Goal: Task Accomplishment & Management: Manage account settings

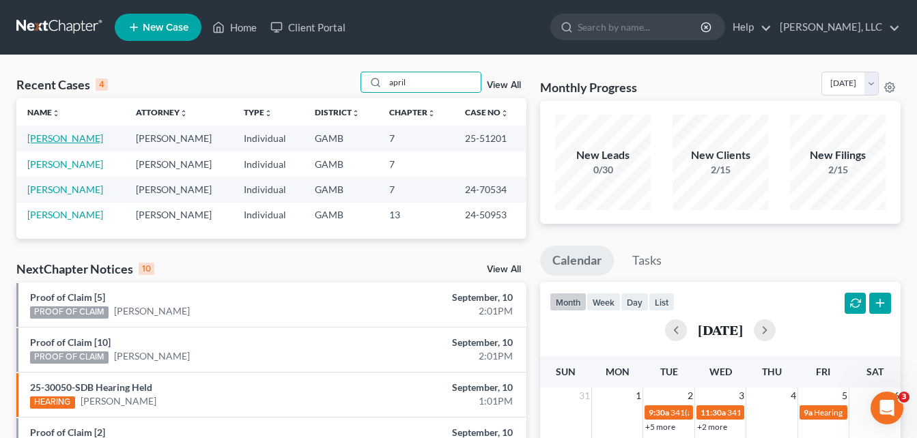
click at [62, 140] on link "[PERSON_NAME]" at bounding box center [65, 138] width 76 height 12
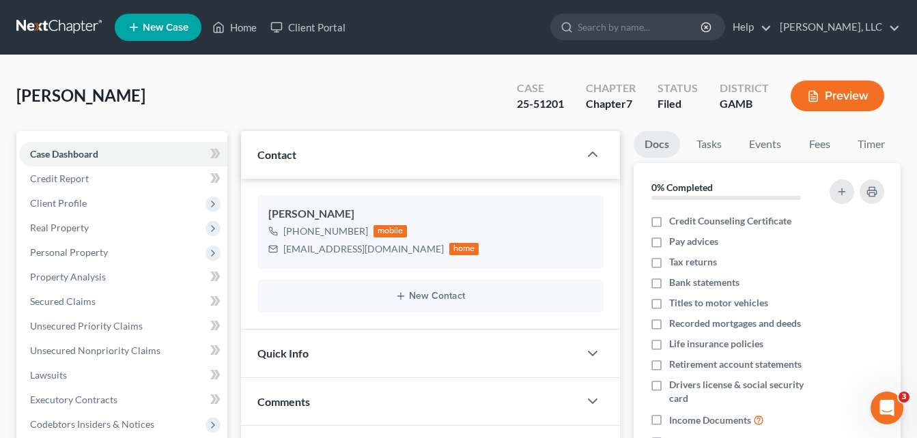
click at [227, 113] on div "[PERSON_NAME] Upgraded Case 25-51201 Chapter Chapter 7 Status [GEOGRAPHIC_DATA]…" at bounding box center [458, 101] width 884 height 59
click at [38, 197] on span "Client Profile" at bounding box center [58, 203] width 57 height 12
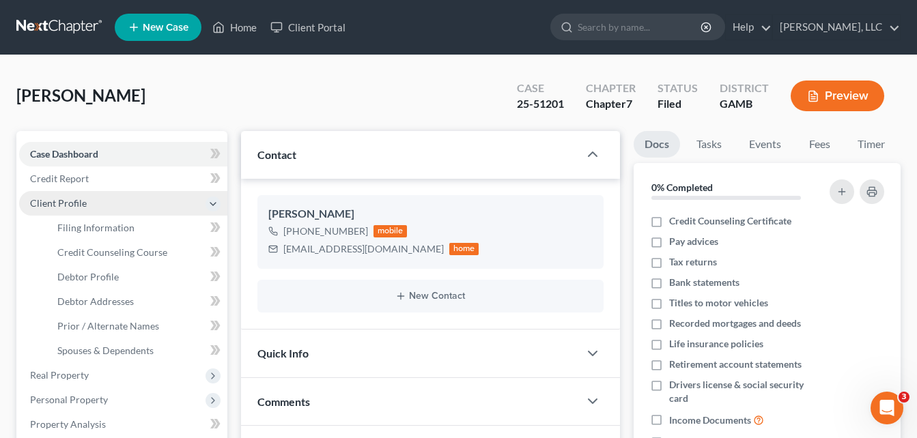
scroll to position [55, 0]
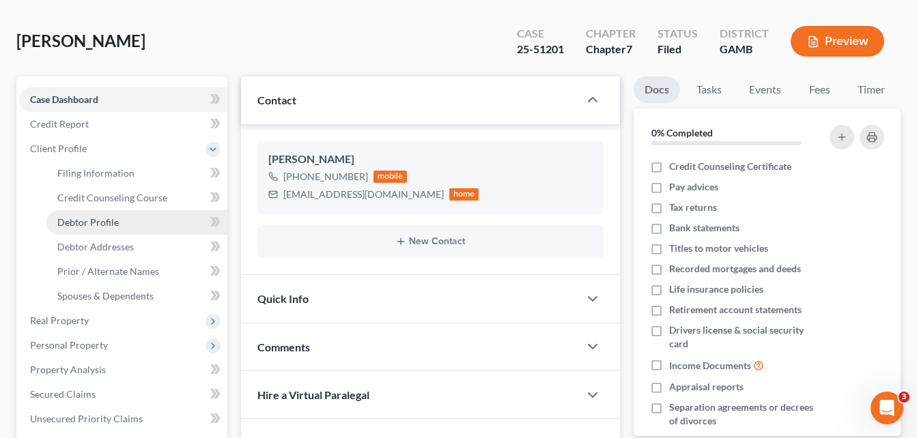
click at [76, 224] on span "Debtor Profile" at bounding box center [87, 222] width 61 height 12
select select "0"
select select "5"
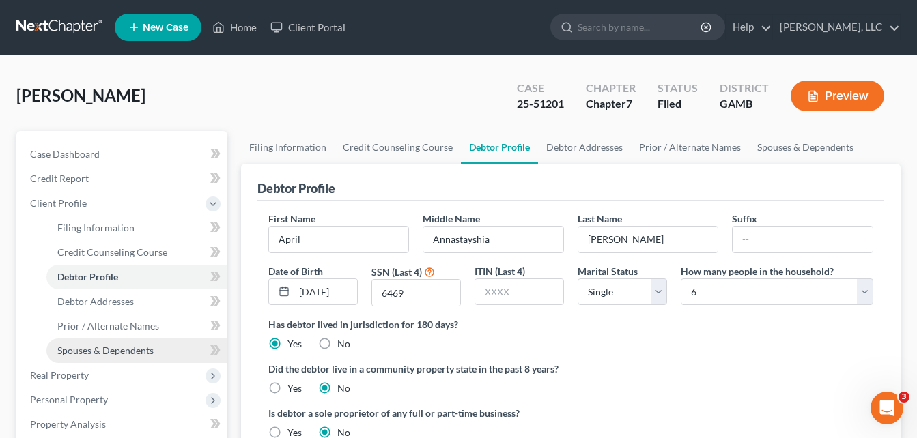
click at [81, 355] on span "Spouses & Dependents" at bounding box center [105, 351] width 96 height 12
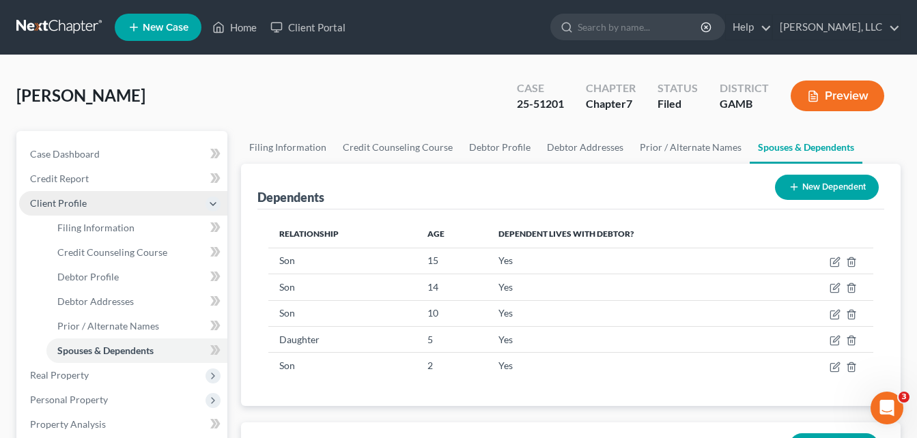
click at [55, 203] on span "Client Profile" at bounding box center [58, 203] width 57 height 12
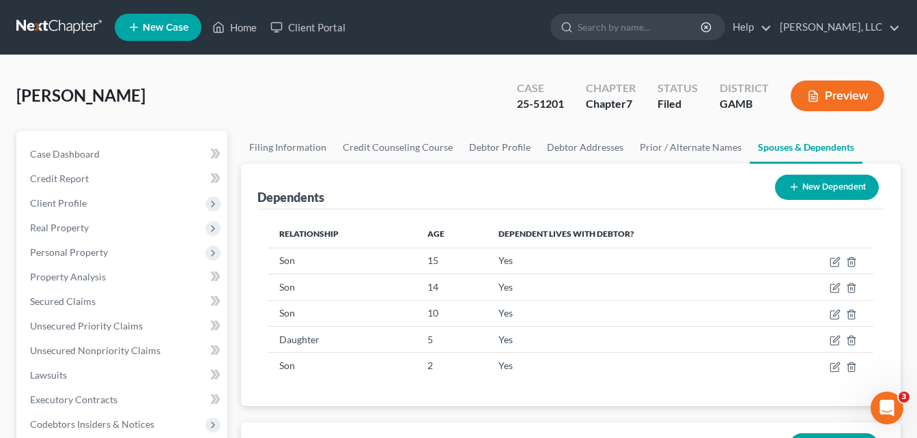
click at [227, 76] on div "[PERSON_NAME] Upgraded Case 25-51201 Chapter Chapter 7 Status [GEOGRAPHIC_DATA]…" at bounding box center [458, 101] width 884 height 59
click at [242, 27] on link "Home" at bounding box center [235, 27] width 58 height 25
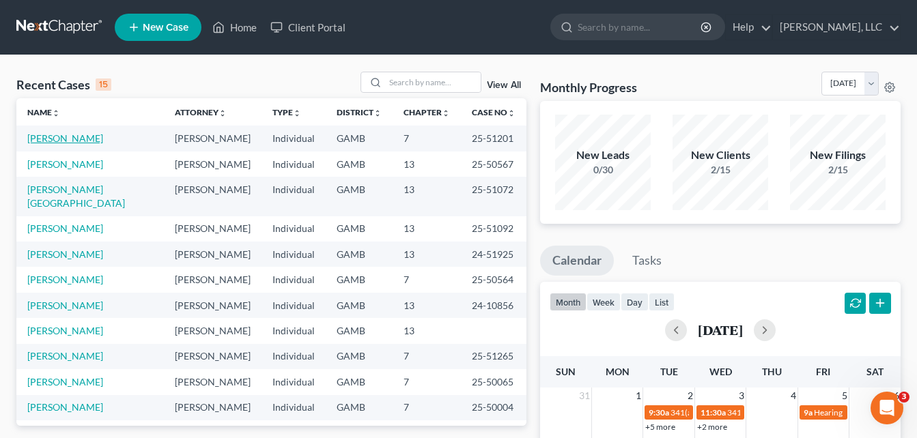
click at [53, 139] on link "[PERSON_NAME]" at bounding box center [65, 138] width 76 height 12
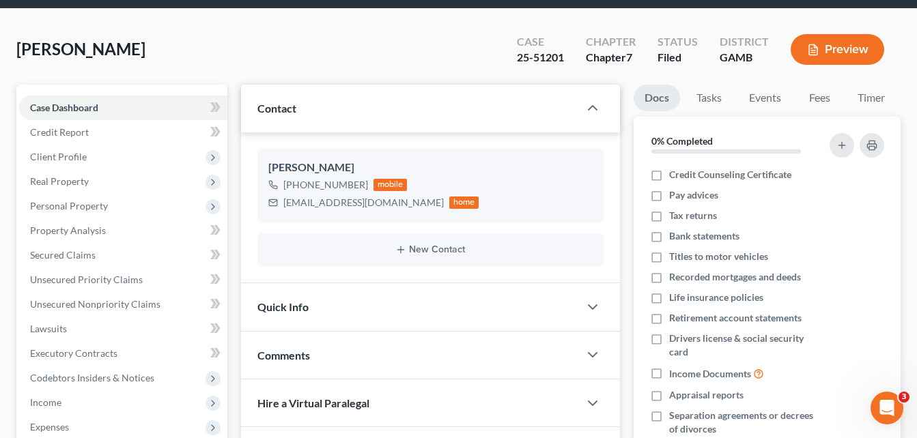
scroll to position [55, 0]
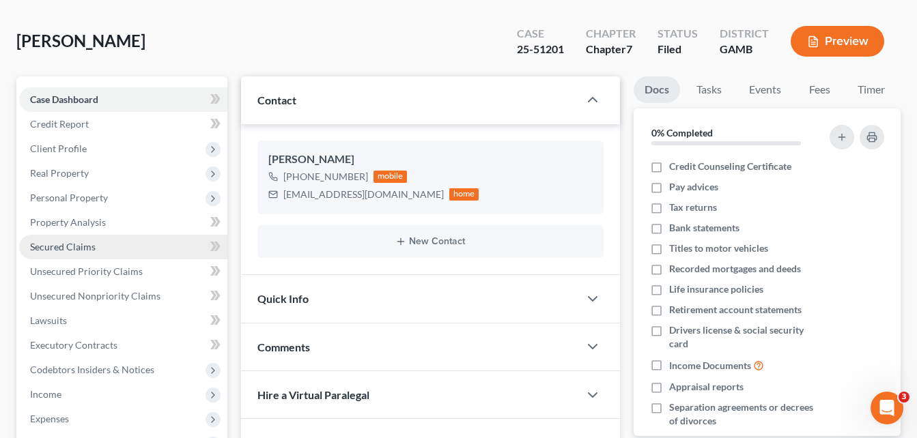
click at [53, 249] on span "Secured Claims" at bounding box center [63, 247] width 66 height 12
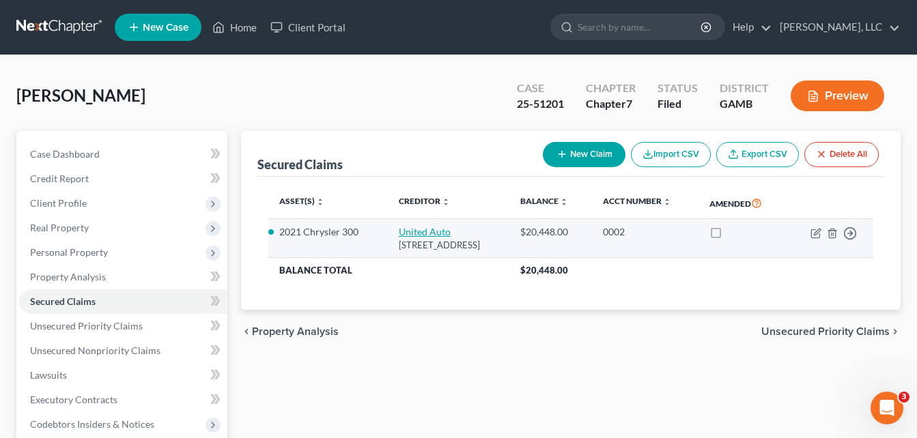
click at [399, 238] on link "United Auto" at bounding box center [425, 232] width 52 height 12
select select "4"
select select "2"
select select "0"
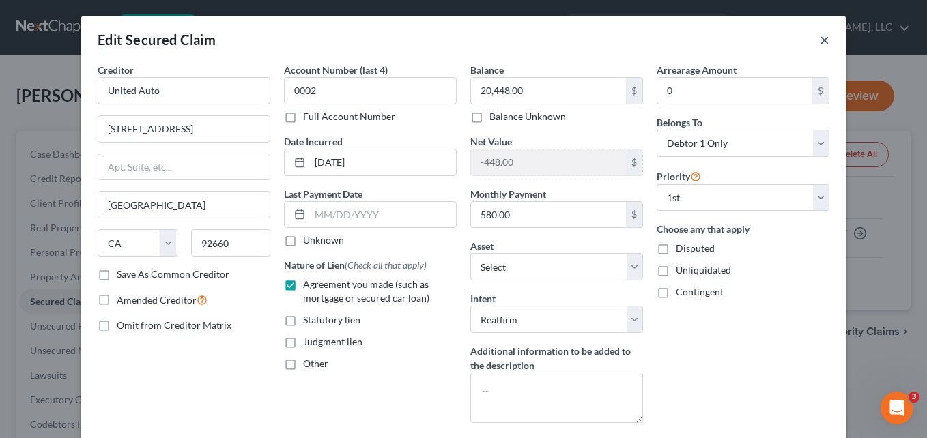
click at [820, 42] on button "×" at bounding box center [825, 39] width 10 height 16
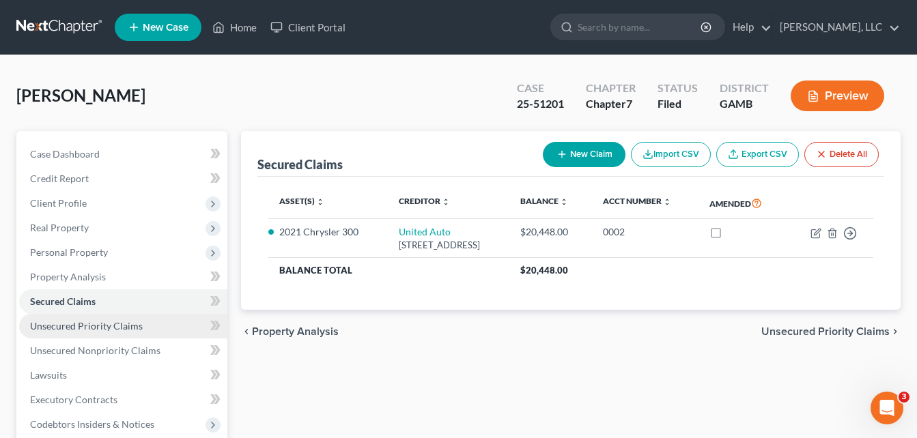
click at [53, 331] on span "Unsecured Priority Claims" at bounding box center [86, 326] width 113 height 12
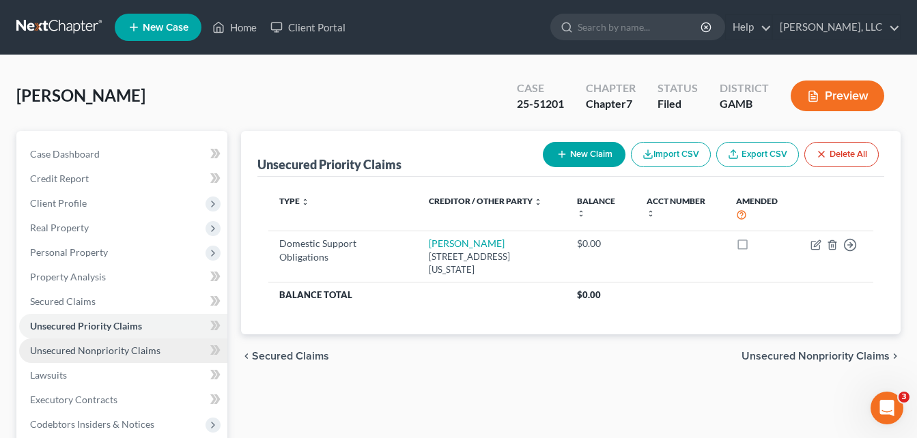
click at [58, 355] on span "Unsecured Nonpriority Claims" at bounding box center [95, 351] width 130 height 12
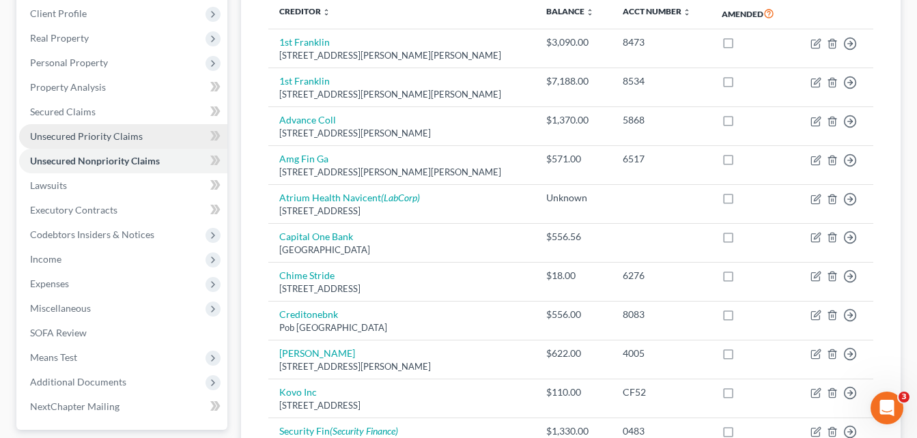
scroll to position [191, 0]
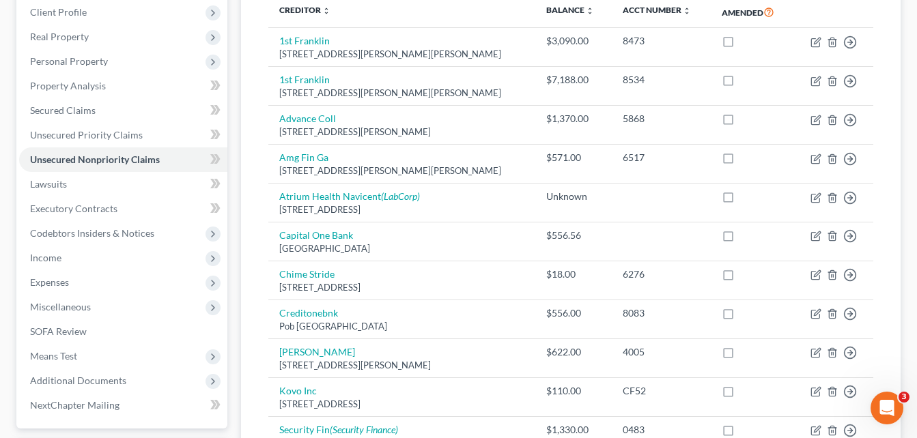
click at [8, 322] on div "[PERSON_NAME] Upgraded Case 25-51201 Chapter Chapter 7 Status Filed District [G…" at bounding box center [458, 260] width 917 height 793
click at [8, 338] on div "[PERSON_NAME] Upgraded Case 25-51201 Chapter Chapter 7 Status Filed District [G…" at bounding box center [458, 260] width 917 height 793
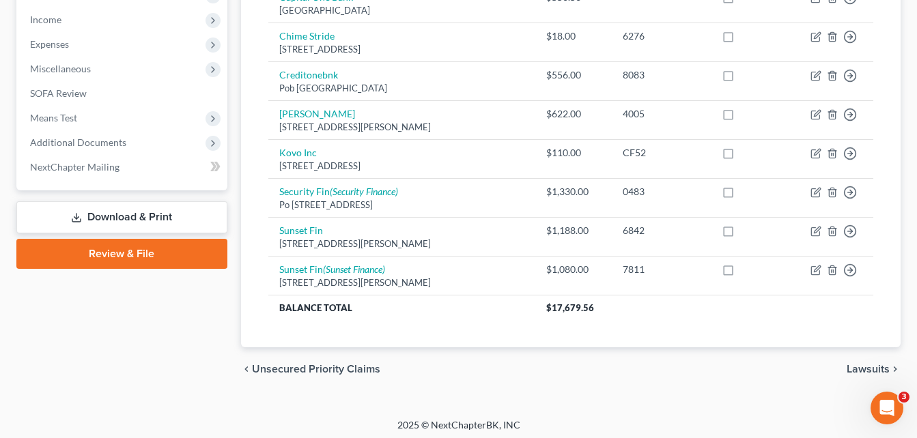
scroll to position [434, 0]
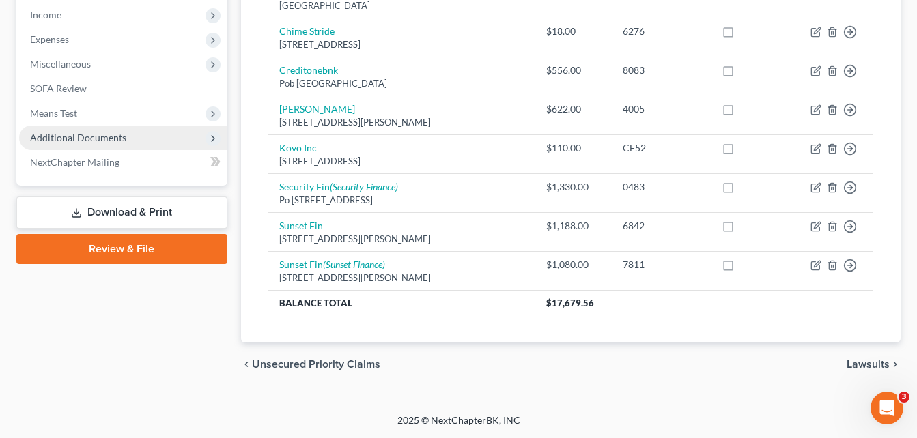
click at [71, 138] on span "Additional Documents" at bounding box center [78, 138] width 96 height 12
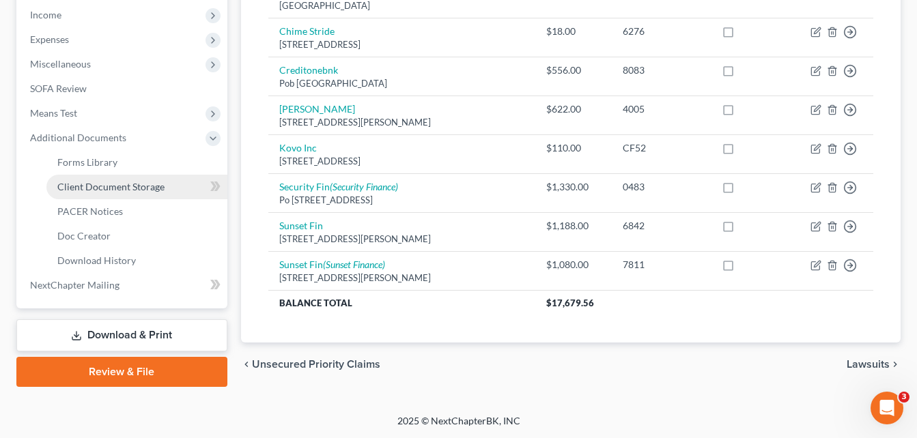
click at [85, 188] on span "Client Document Storage" at bounding box center [110, 187] width 107 height 12
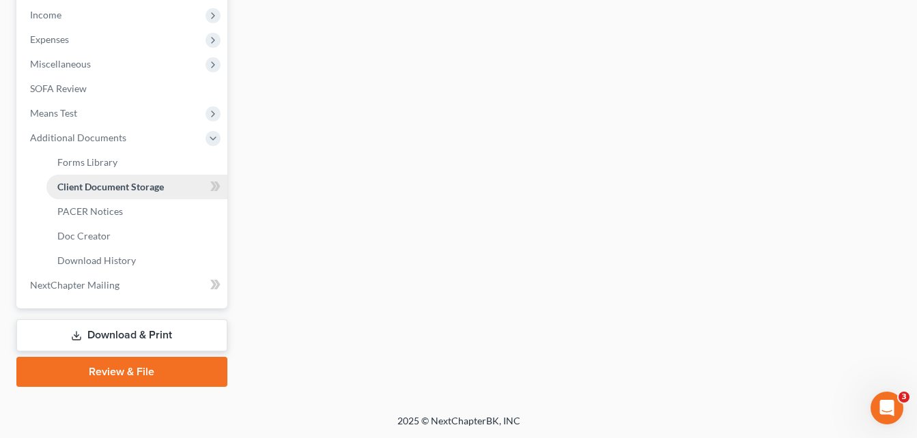
scroll to position [206, 0]
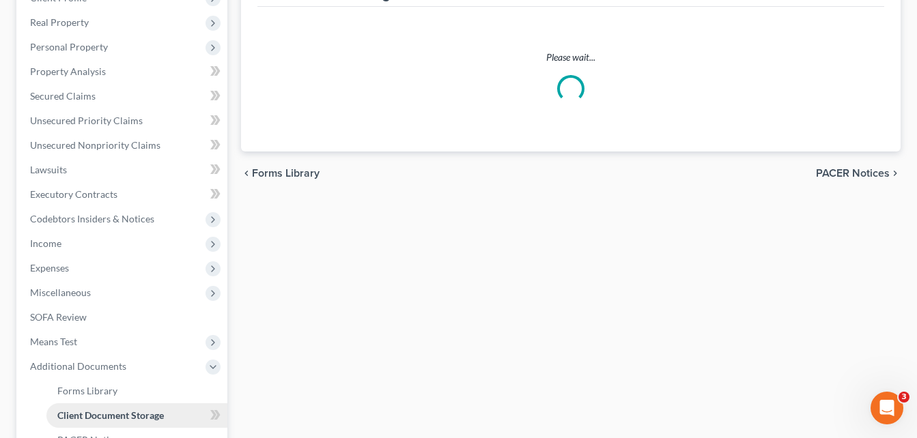
select select "26"
select select "6"
select select "22"
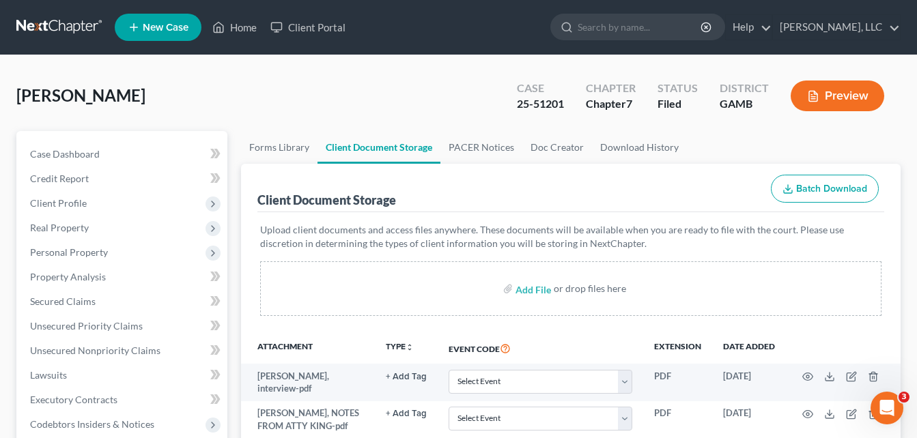
scroll to position [82, 0]
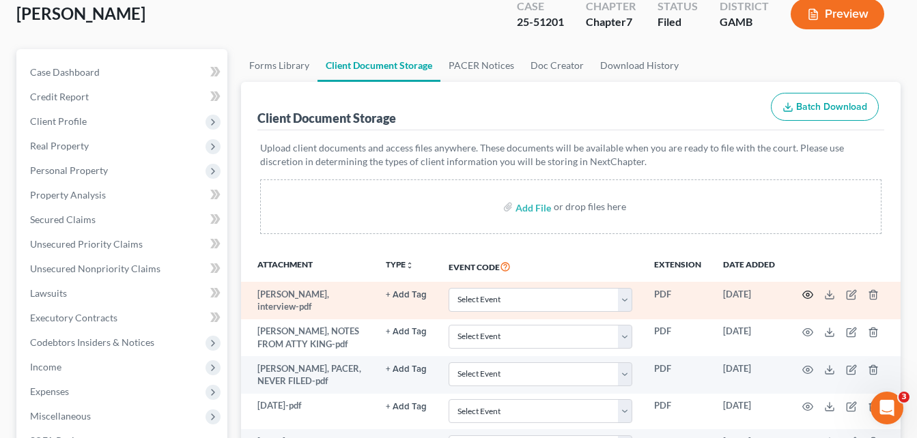
click at [812, 298] on icon "button" at bounding box center [807, 294] width 11 height 11
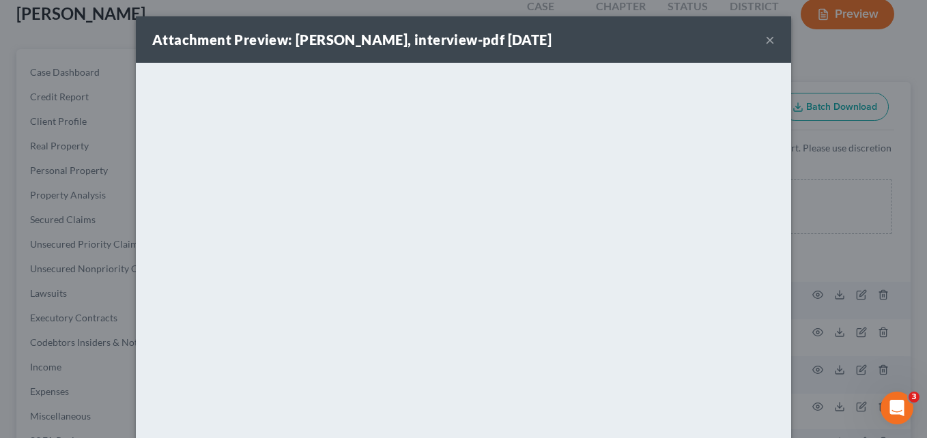
click at [765, 41] on button "×" at bounding box center [770, 39] width 10 height 16
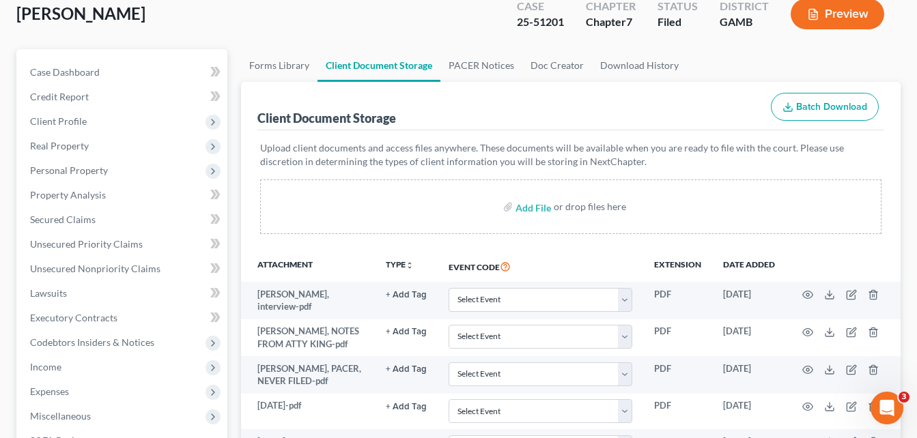
click at [174, 18] on div "[PERSON_NAME] Upgraded Case 25-51201 Chapter Chapter 7 Status [GEOGRAPHIC_DATA]…" at bounding box center [458, 19] width 884 height 59
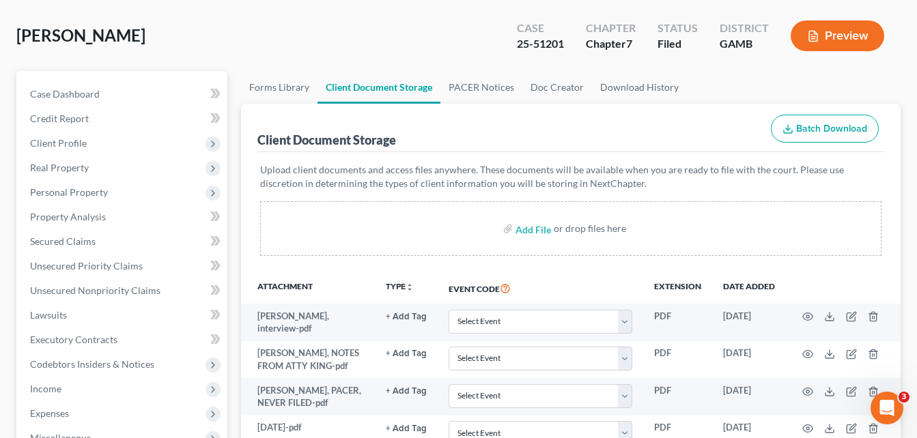
scroll to position [0, 0]
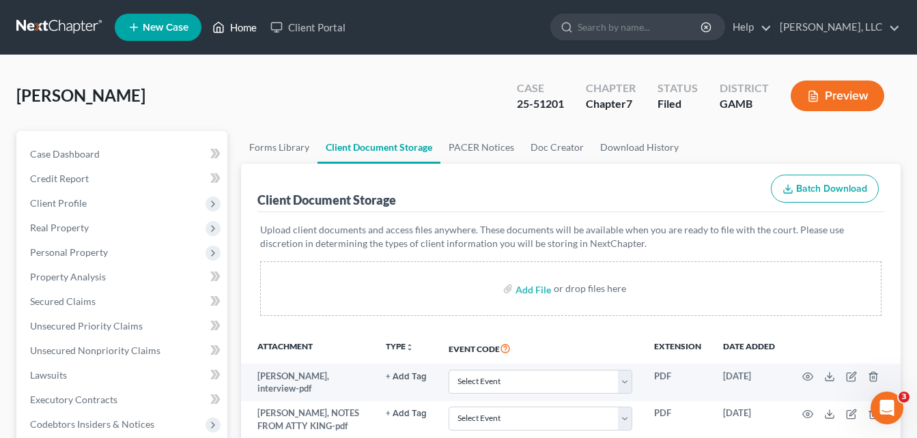
click at [242, 30] on link "Home" at bounding box center [235, 27] width 58 height 25
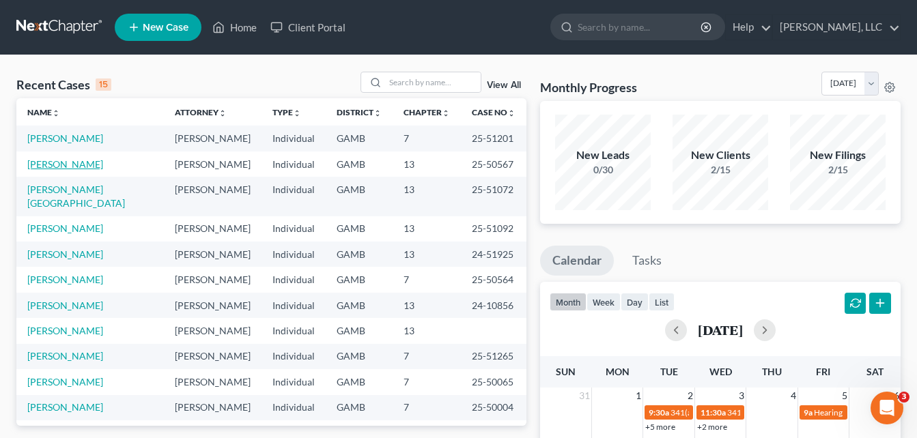
click at [67, 163] on link "[PERSON_NAME]" at bounding box center [65, 164] width 76 height 12
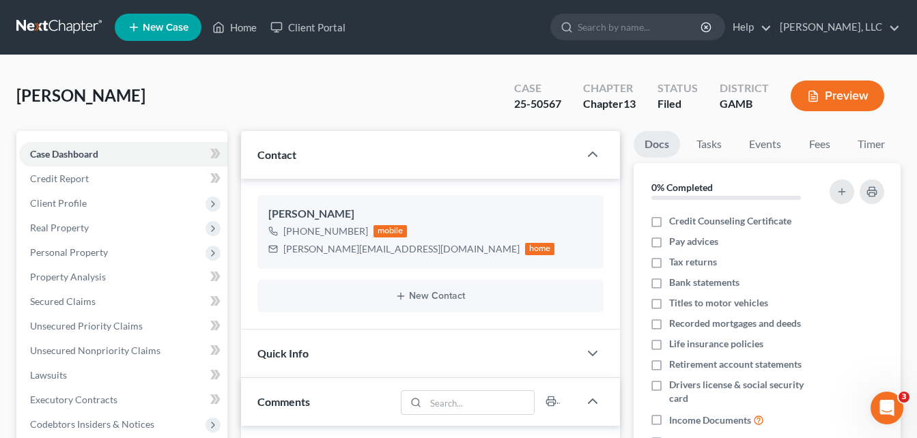
scroll to position [128, 0]
click at [230, 80] on div "[PERSON_NAME] Upgraded Case 25-50567 Chapter Chapter 13 Status [GEOGRAPHIC_DATA…" at bounding box center [458, 101] width 884 height 59
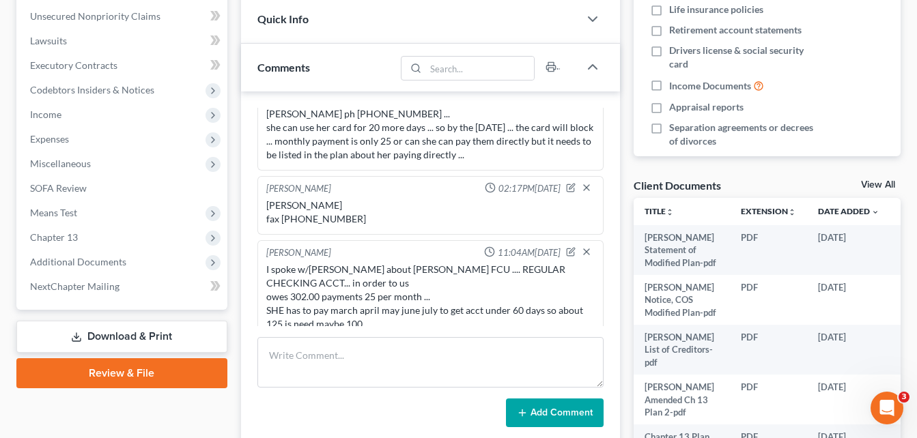
scroll to position [537, 0]
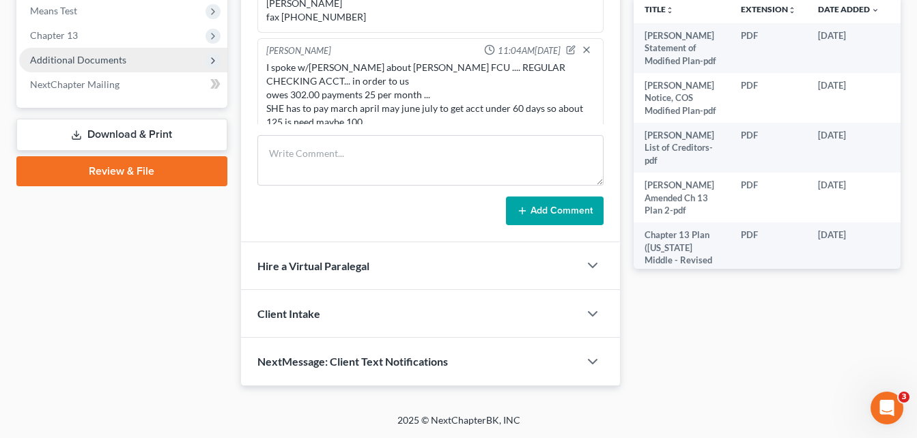
click at [86, 61] on span "Additional Documents" at bounding box center [78, 60] width 96 height 12
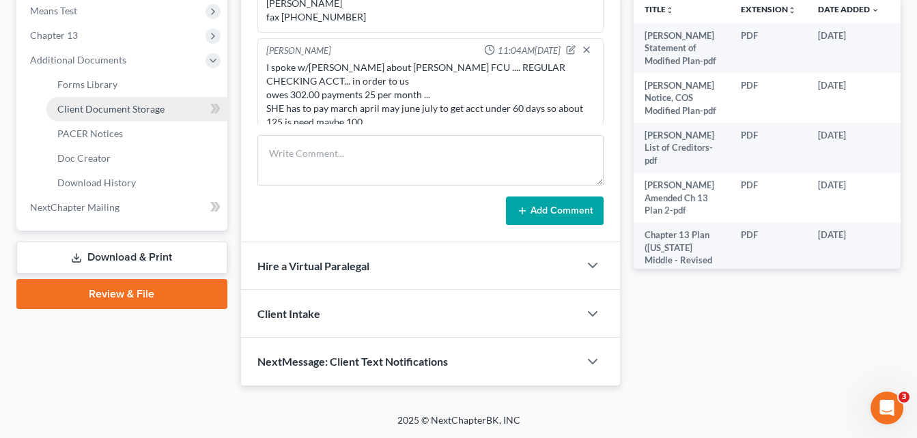
click at [92, 105] on span "Client Document Storage" at bounding box center [110, 109] width 107 height 12
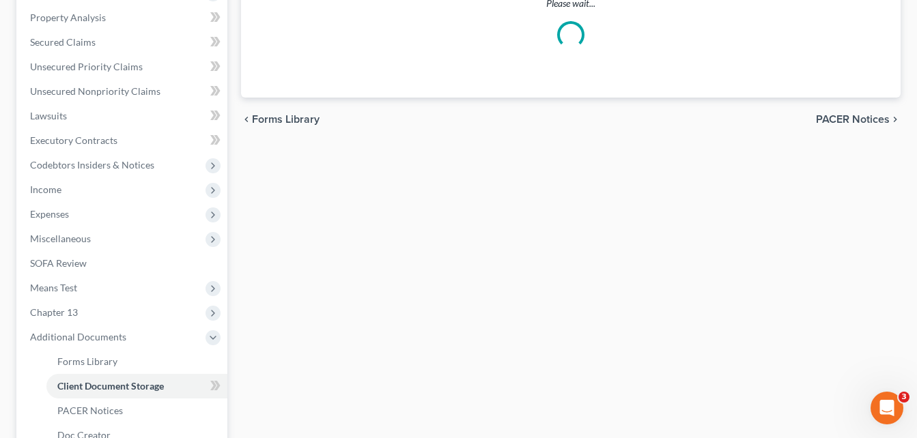
scroll to position [12, 0]
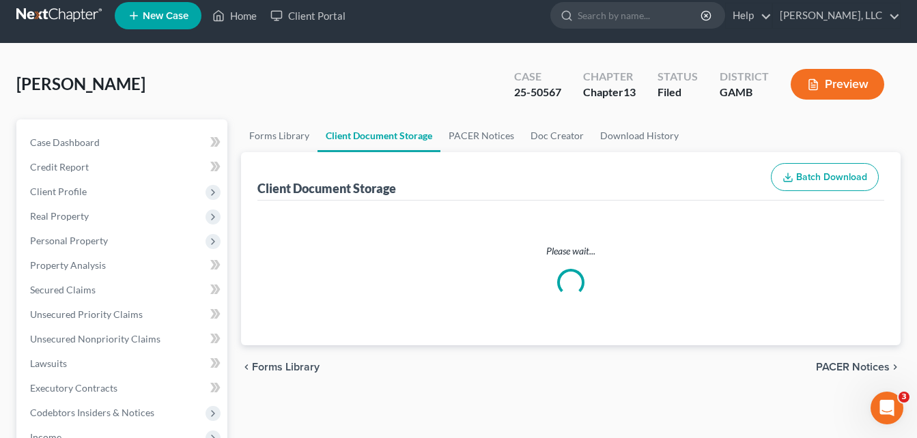
click at [238, 98] on div "[PERSON_NAME] Upgraded Case 25-50567 Chapter Chapter 13 Status [GEOGRAPHIC_DATA…" at bounding box center [458, 89] width 884 height 59
select select "22"
select select "6"
select select "12"
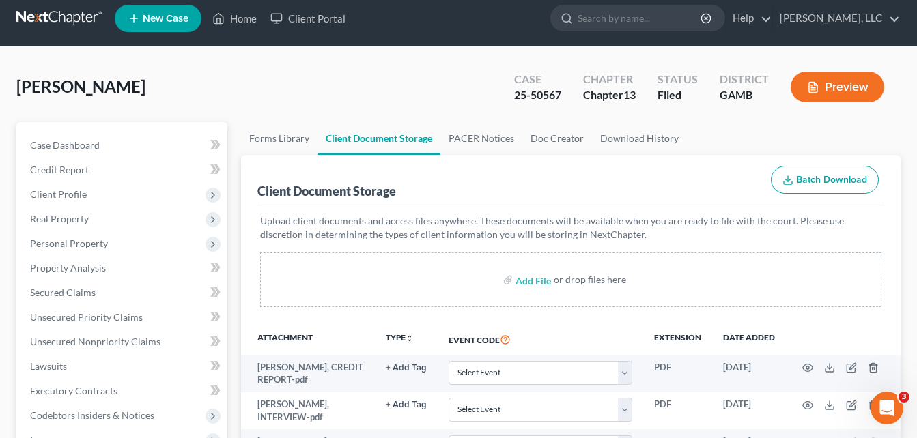
scroll to position [0, 0]
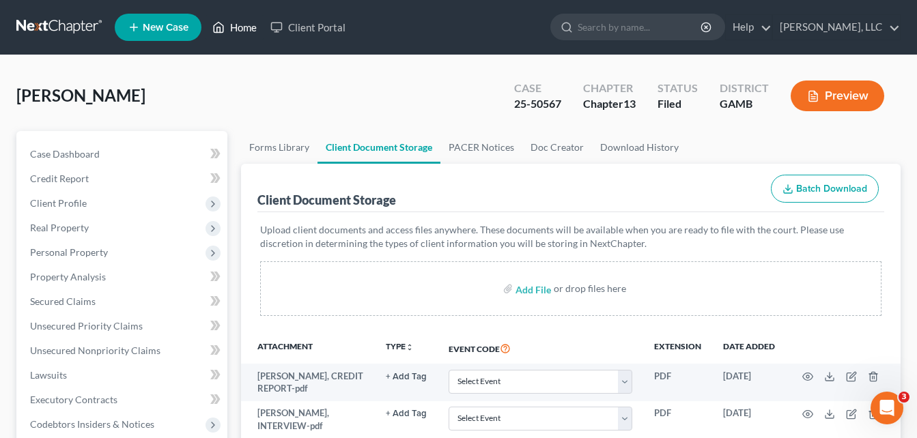
click at [242, 26] on link "Home" at bounding box center [235, 27] width 58 height 25
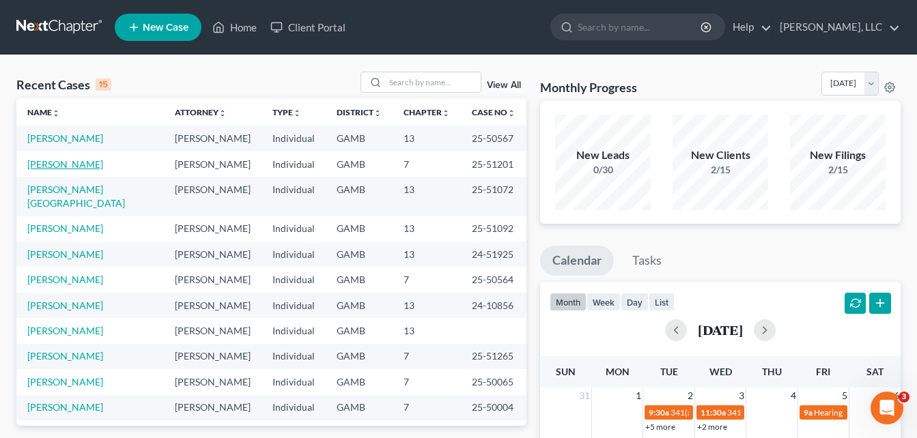
click at [42, 165] on link "[PERSON_NAME]" at bounding box center [65, 164] width 76 height 12
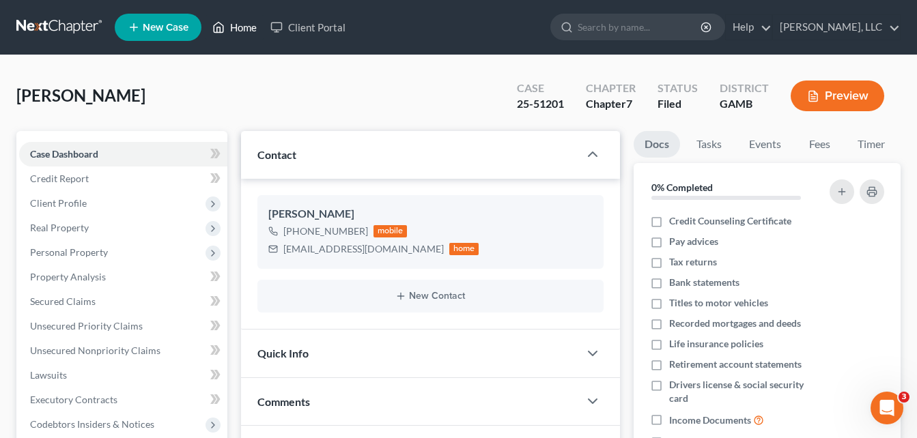
click at [240, 33] on link "Home" at bounding box center [235, 27] width 58 height 25
